Goal: Navigation & Orientation: Go to known website

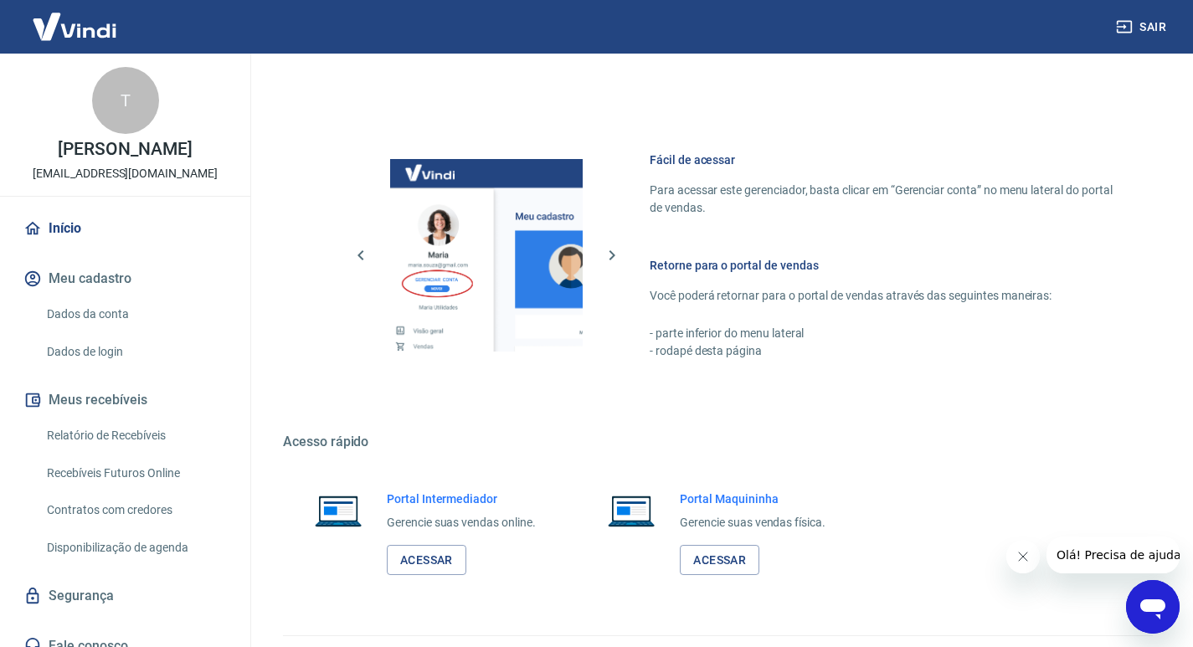
scroll to position [865, 0]
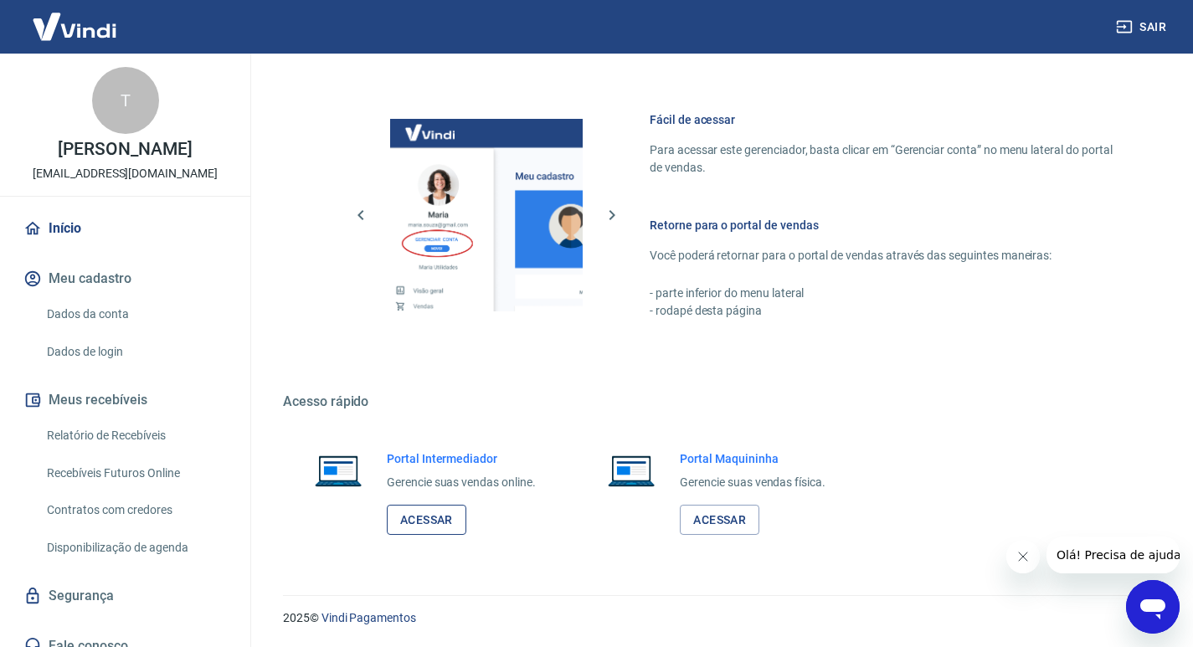
click at [441, 524] on link "Acessar" at bounding box center [427, 520] width 80 height 31
